Goal: Find specific page/section: Find specific page/section

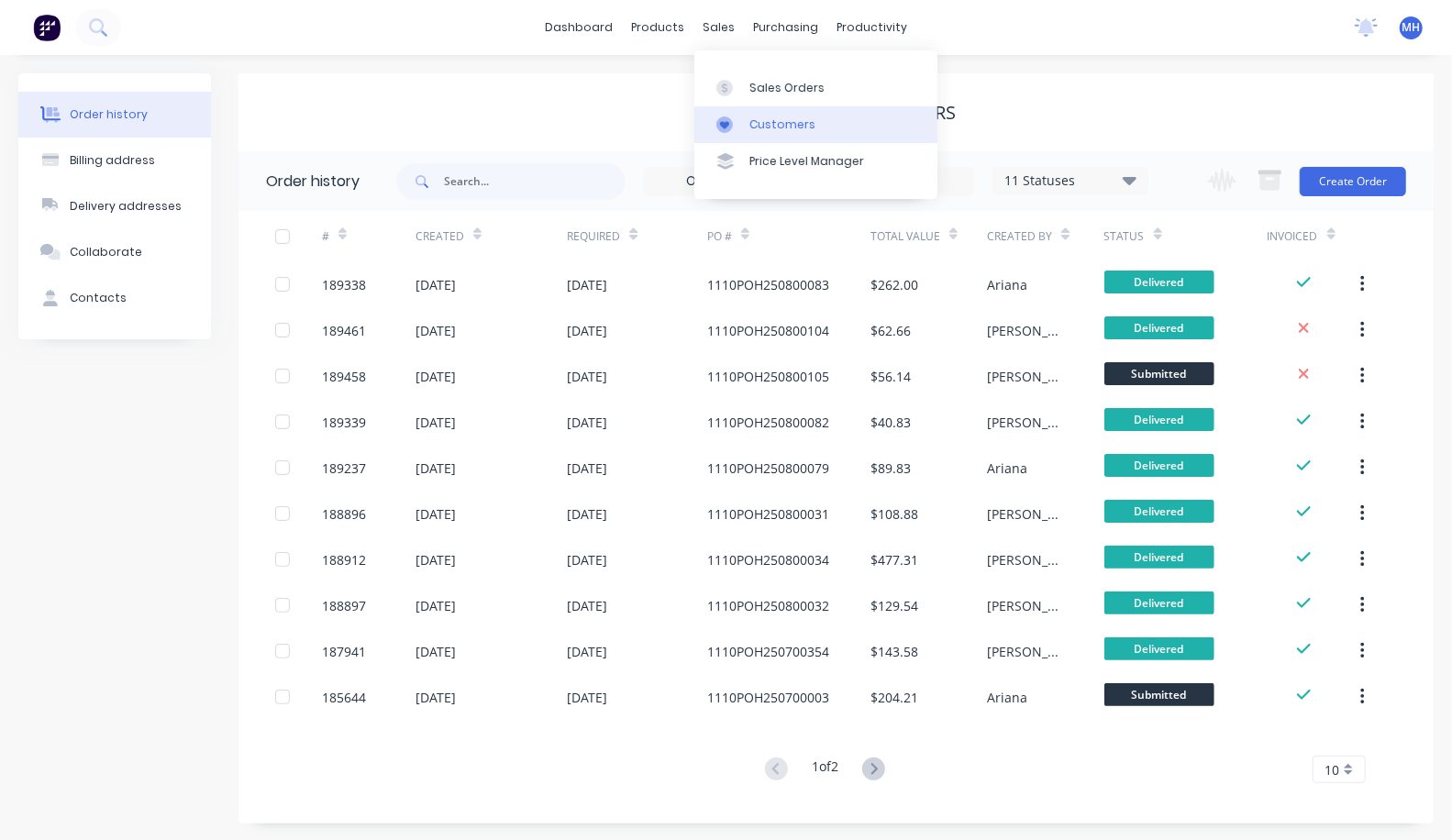
click at [770, 128] on div "Customers" at bounding box center [783, 124] width 66 height 16
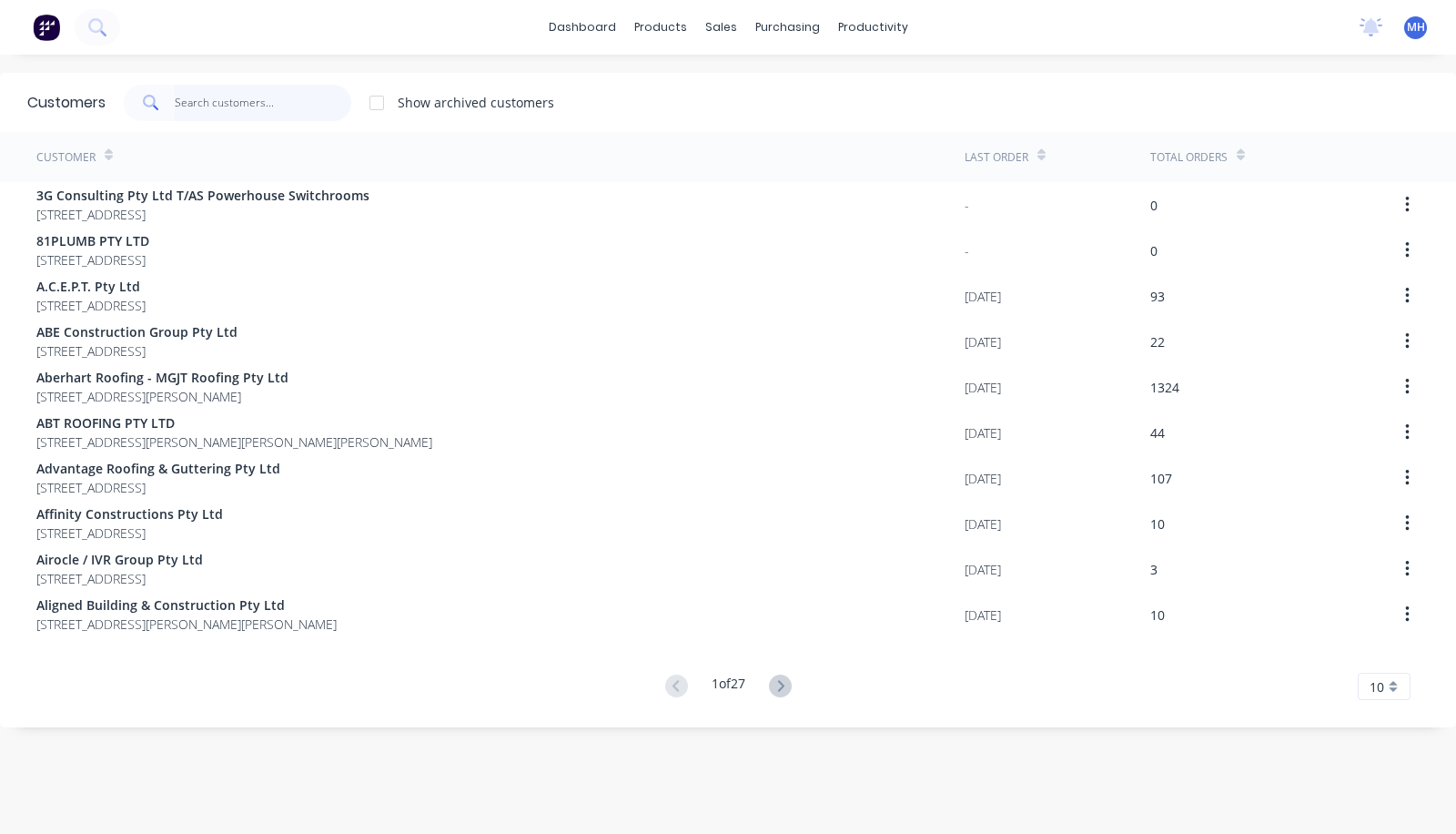
click at [260, 103] on input "text" at bounding box center [263, 102] width 177 height 37
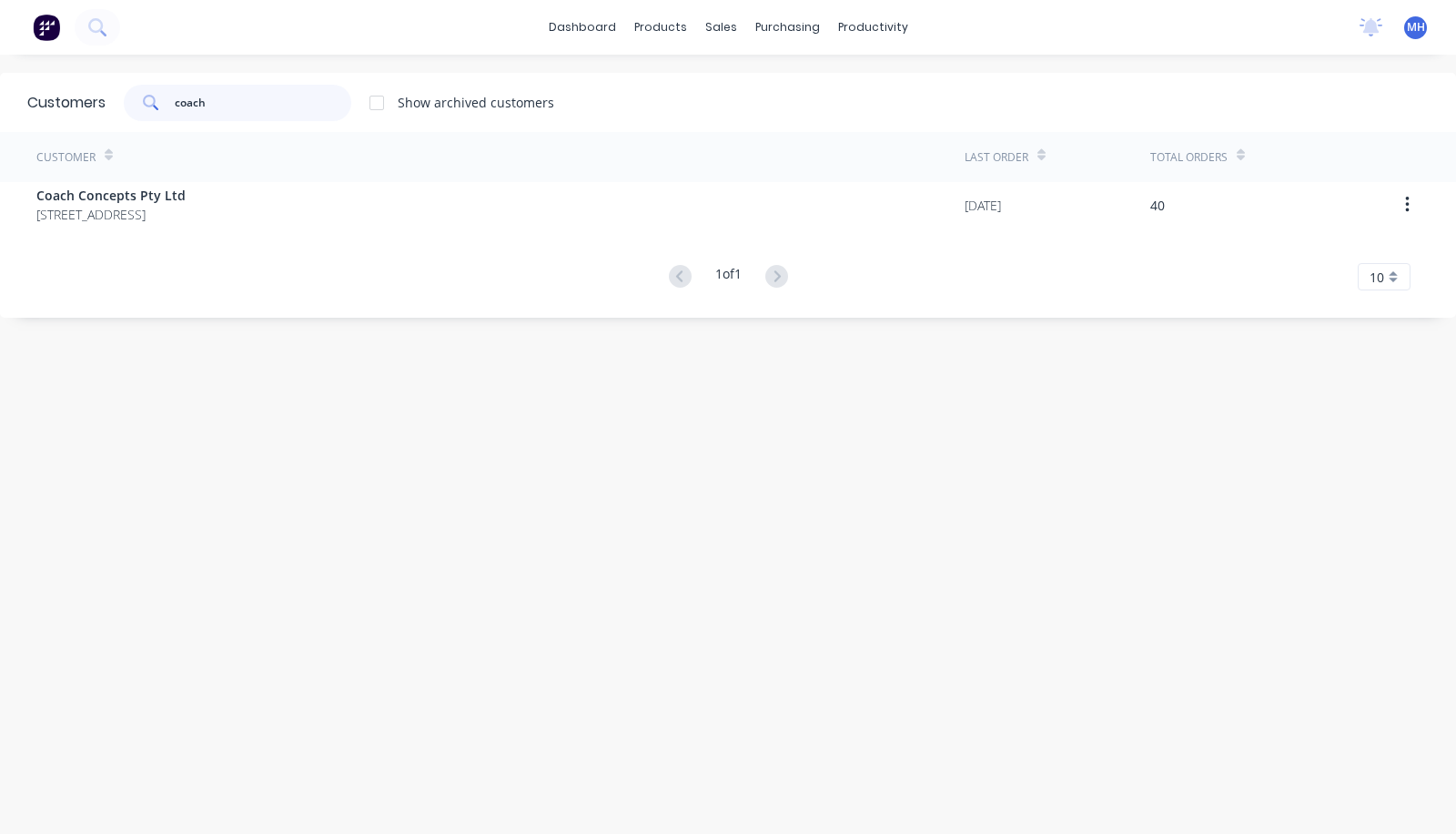
type input "coach"
click at [220, 239] on div "Customer Last Order Total Orders Coach Concepts Pty Ltd [STREET_ADDRESS] [DATE]…" at bounding box center [728, 211] width 1456 height 158
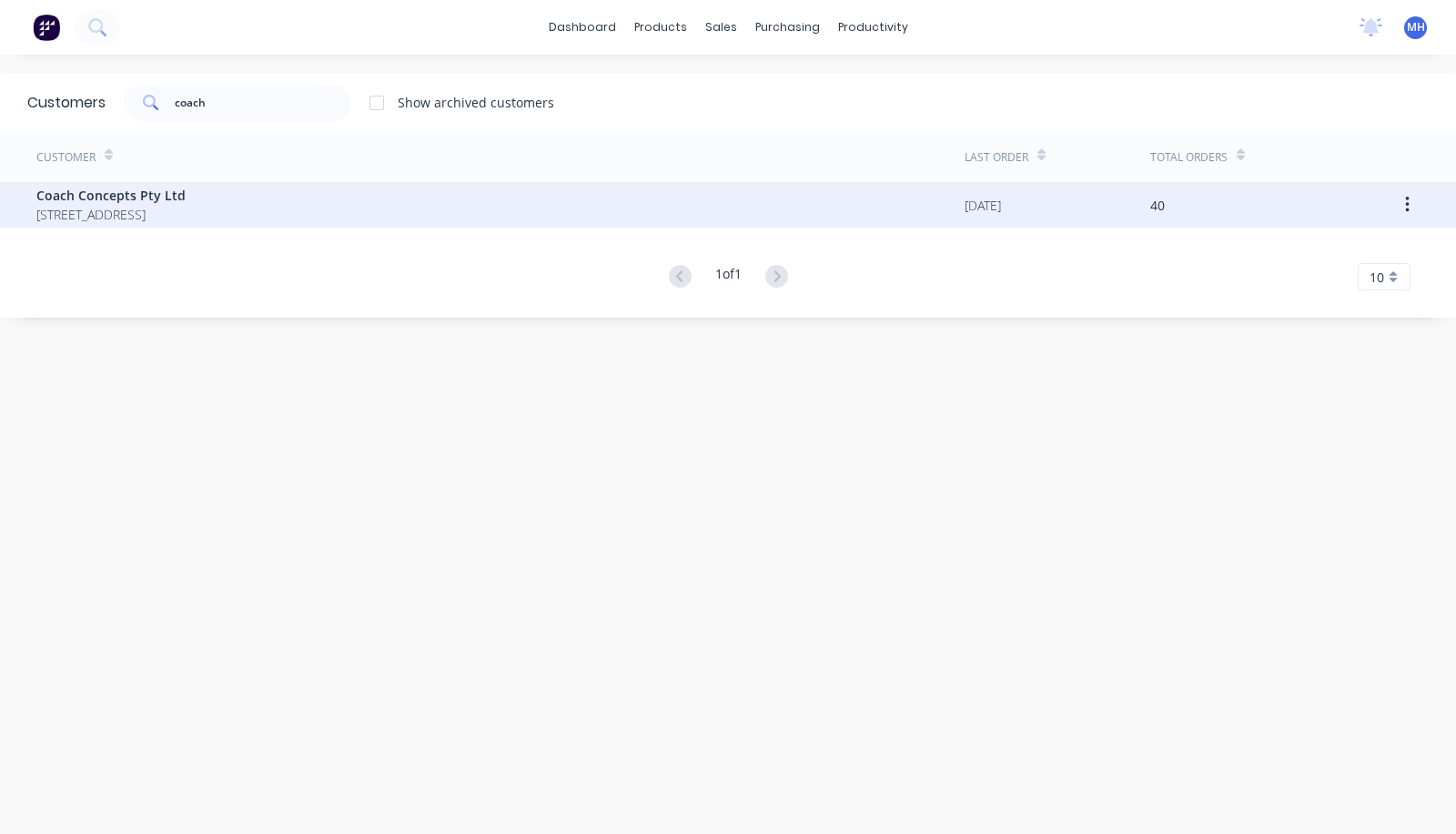
click at [186, 220] on span "[STREET_ADDRESS]" at bounding box center [111, 215] width 149 height 19
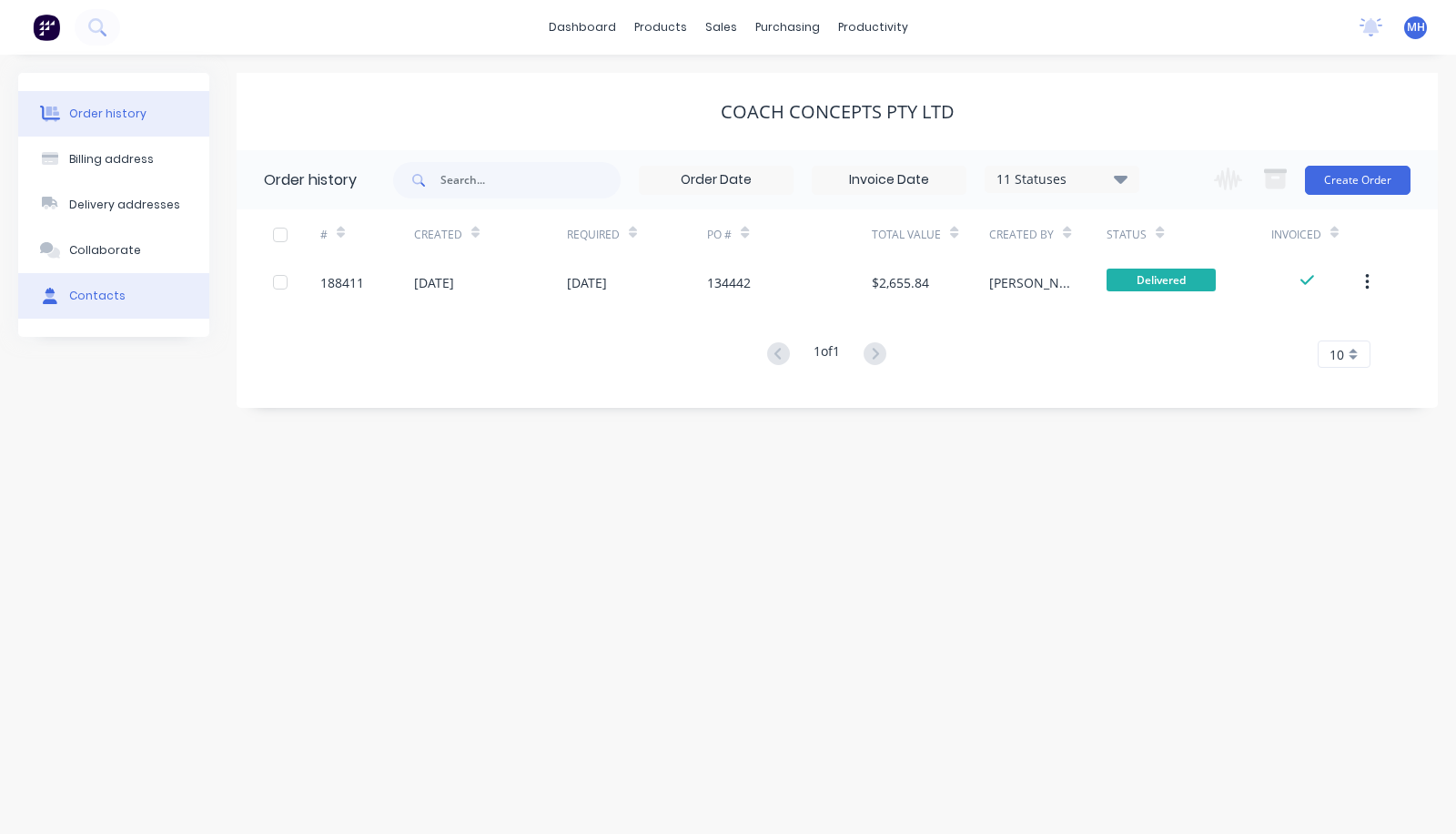
click at [93, 308] on button "Contacts" at bounding box center [113, 295] width 191 height 46
select select "AU"
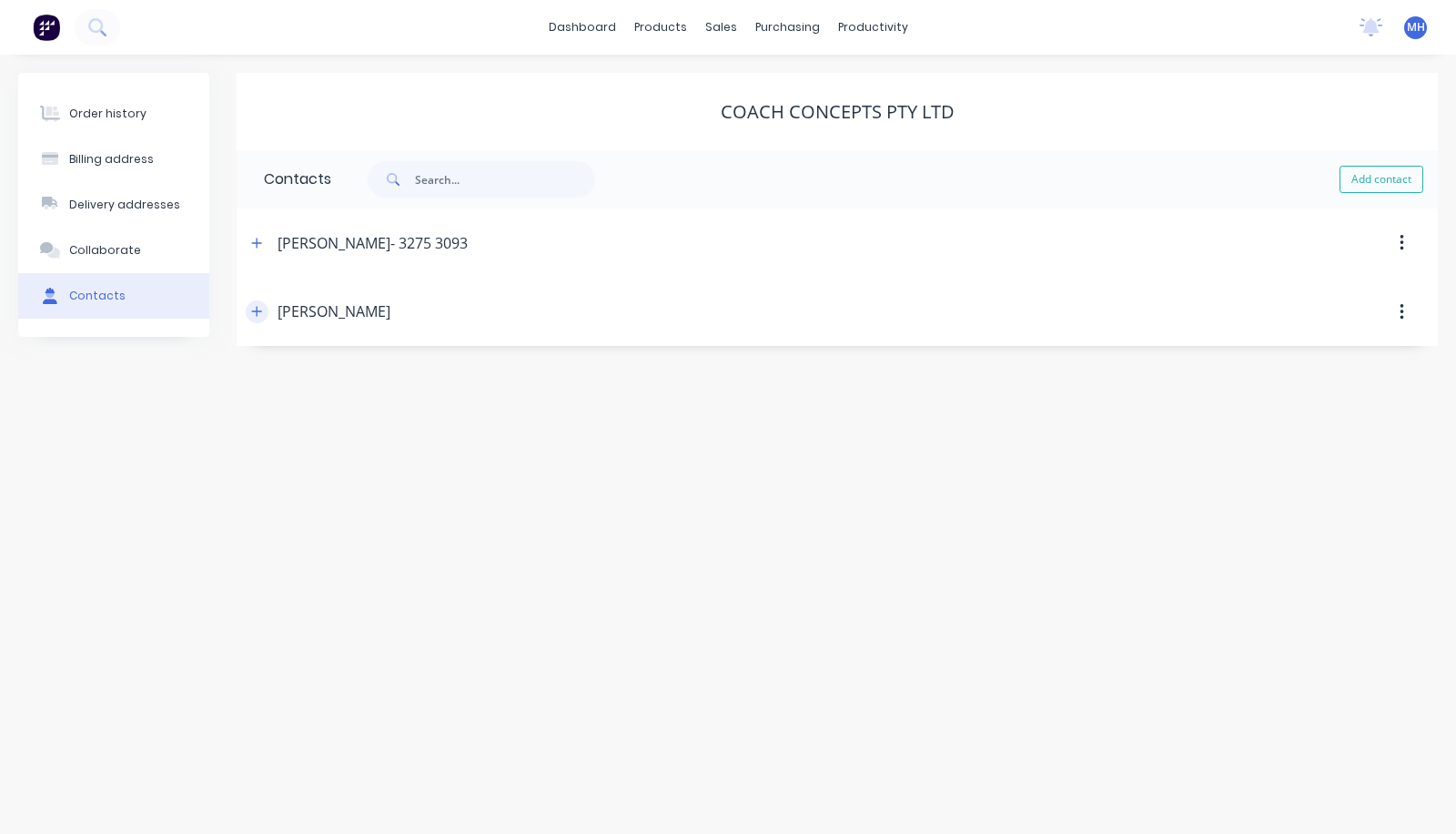
click at [253, 310] on icon "button" at bounding box center [257, 311] width 10 height 10
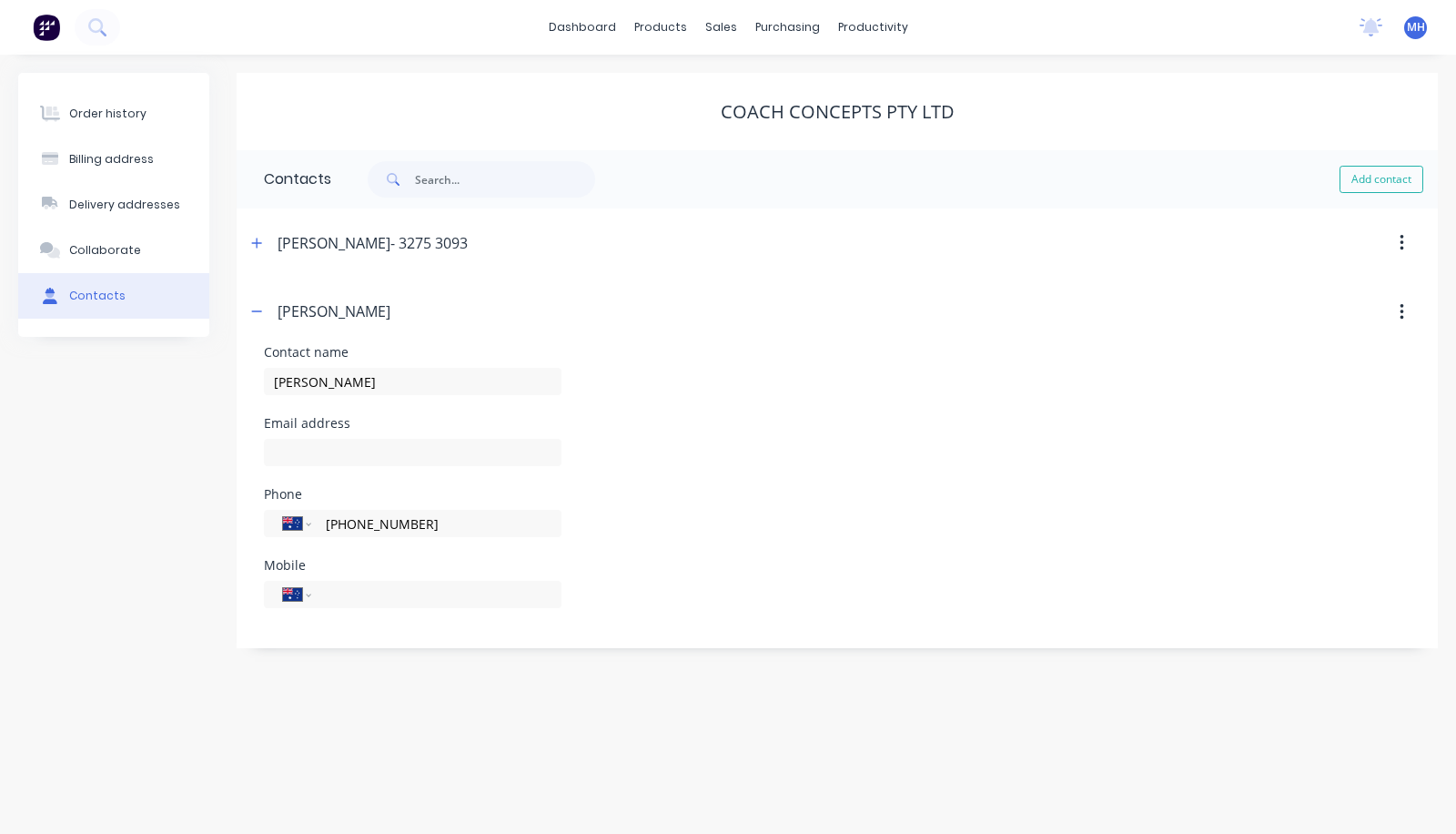
click at [1383, 11] on div "dashboard products sales purchasing productivity dashboard products Product Cat…" at bounding box center [728, 27] width 1456 height 54
click at [98, 118] on div "Order history" at bounding box center [108, 113] width 78 height 16
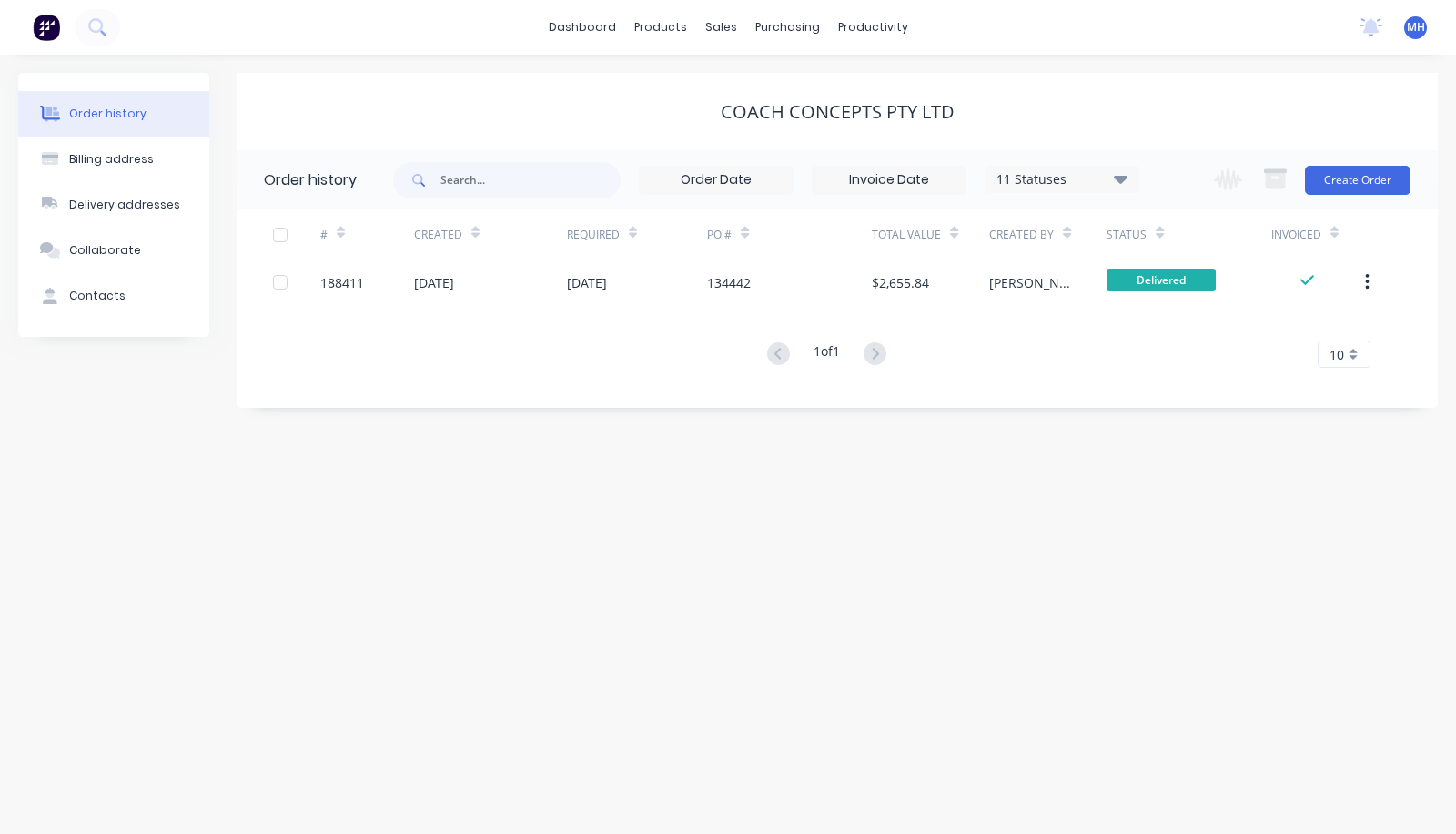
click at [1312, 730] on div "Order history Billing address Delivery addresses Collaborate Contacts Coach Con…" at bounding box center [728, 444] width 1456 height 780
